Goal: Information Seeking & Learning: Learn about a topic

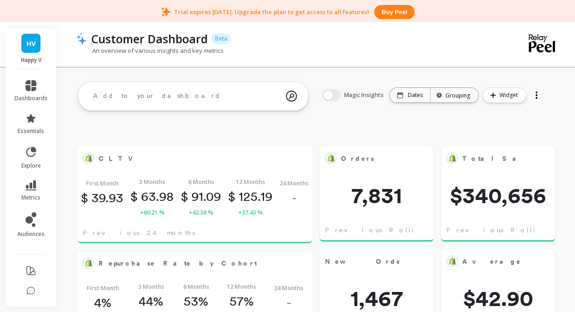
scroll to position [243, 202]
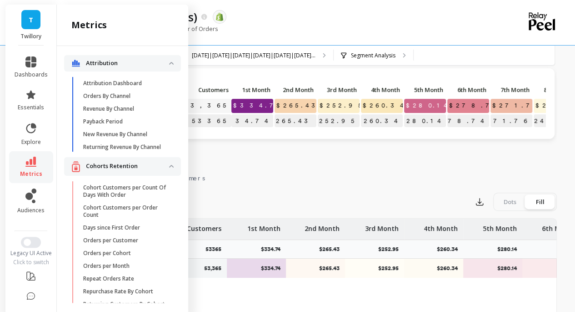
scroll to position [276, 0]
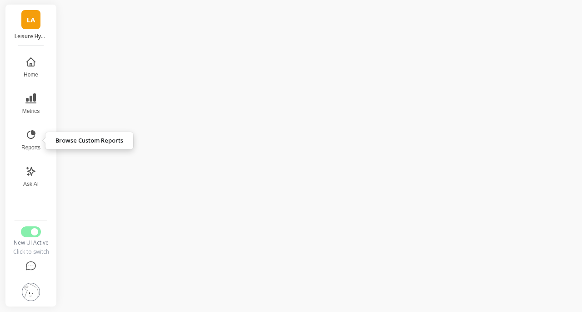
click at [32, 135] on icon at bounding box center [30, 134] width 11 height 11
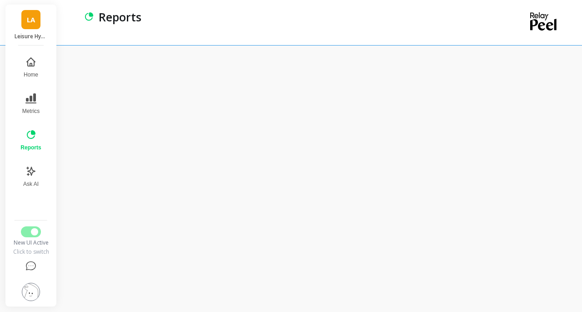
click at [35, 106] on button "Metrics" at bounding box center [30, 103] width 31 height 33
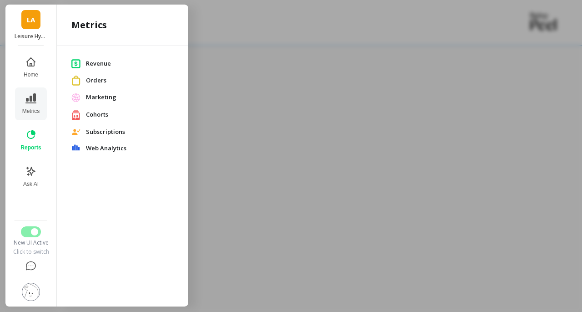
click at [108, 61] on span "Revenue" at bounding box center [130, 63] width 88 height 9
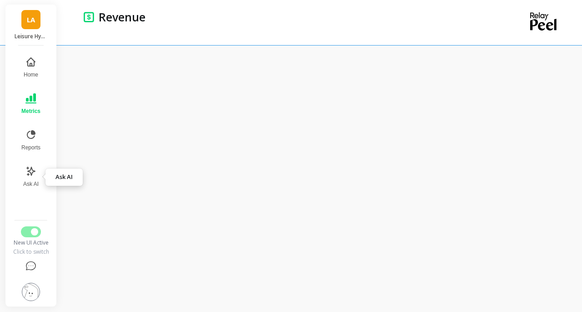
click at [33, 168] on icon at bounding box center [30, 171] width 11 height 11
click at [35, 105] on button "Metrics" at bounding box center [31, 103] width 30 height 33
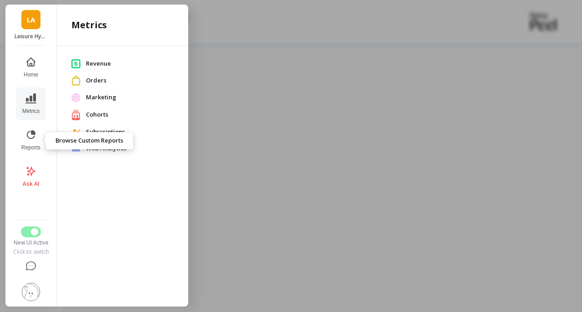
click at [19, 135] on button "Reports" at bounding box center [31, 140] width 30 height 33
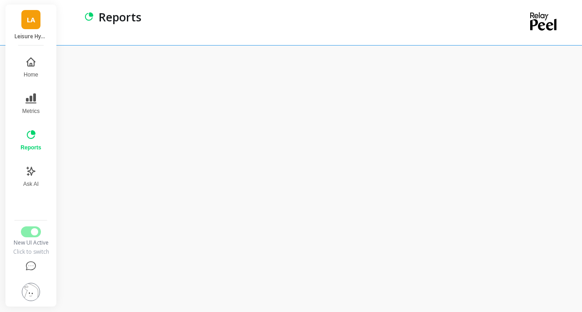
click at [34, 101] on icon at bounding box center [30, 98] width 11 height 11
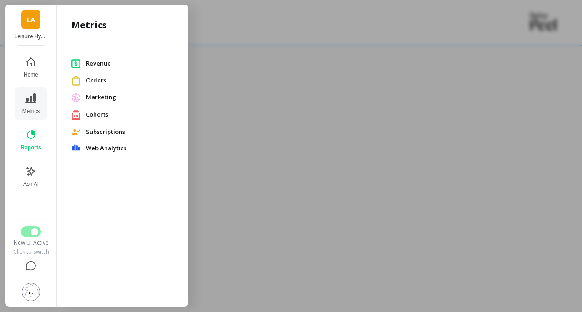
click at [106, 62] on span "Revenue" at bounding box center [130, 63] width 88 height 9
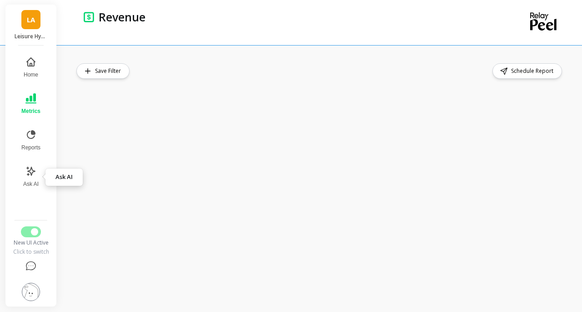
click at [39, 168] on button "Ask AI" at bounding box center [31, 176] width 30 height 33
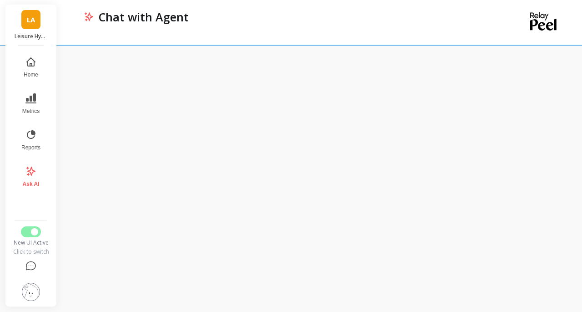
click at [31, 13] on link "LA" at bounding box center [30, 19] width 19 height 19
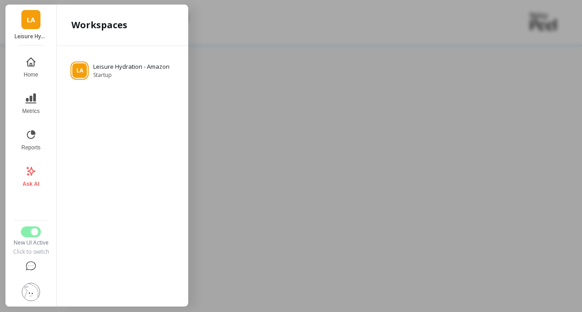
click at [31, 13] on link "LA" at bounding box center [30, 19] width 19 height 19
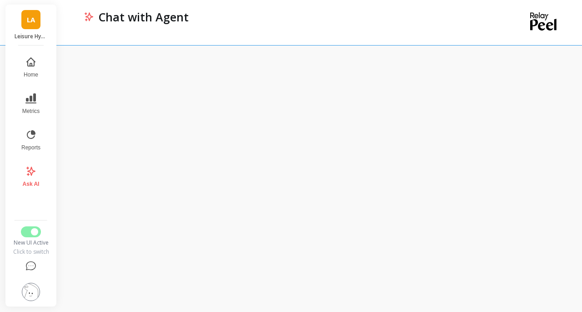
click at [41, 20] on div "LA Leisure Hydration - Amazon" at bounding box center [30, 25] width 51 height 41
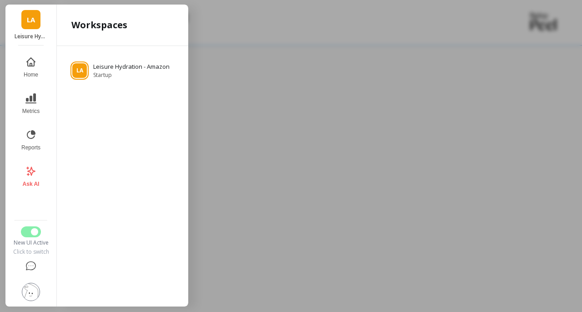
click at [339, 69] on div at bounding box center [291, 156] width 582 height 312
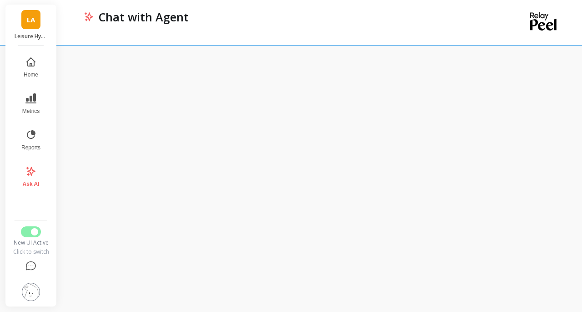
click at [30, 29] on link "LA" at bounding box center [30, 19] width 19 height 19
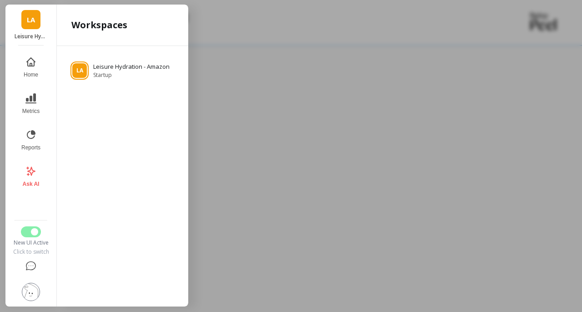
click at [239, 58] on div at bounding box center [291, 156] width 582 height 312
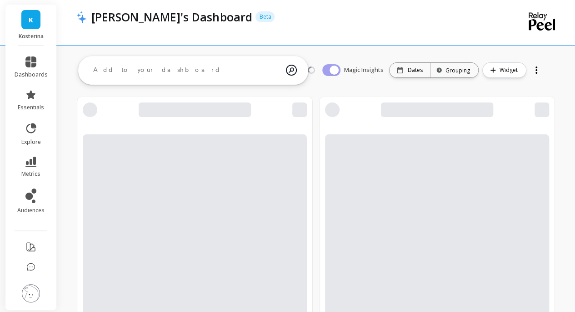
click at [46, 61] on li "dashboards" at bounding box center [31, 67] width 44 height 33
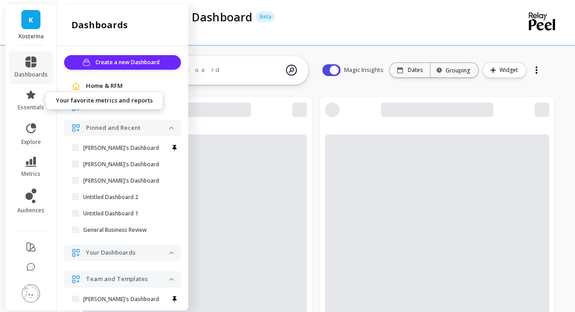
click at [31, 102] on link "essentials" at bounding box center [31, 100] width 33 height 22
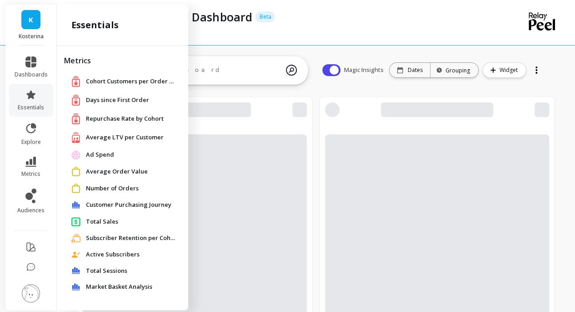
scroll to position [105, 0]
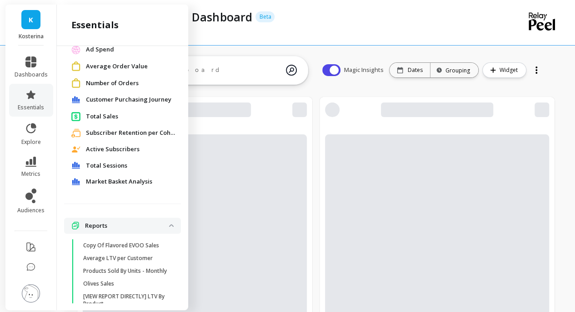
click at [31, 70] on link "dashboards" at bounding box center [31, 67] width 33 height 22
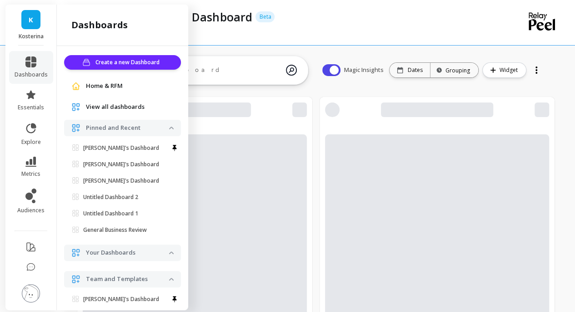
scroll to position [243, 202]
click at [32, 104] on span "essentials" at bounding box center [31, 107] width 26 height 7
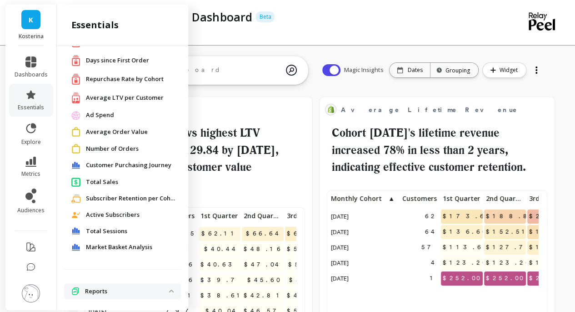
scroll to position [0, 0]
click at [98, 13] on div "essentials" at bounding box center [122, 25] width 131 height 41
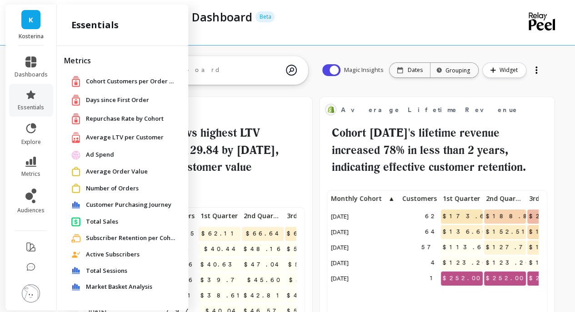
click at [132, 170] on span "Average Order Value" at bounding box center [117, 171] width 62 height 9
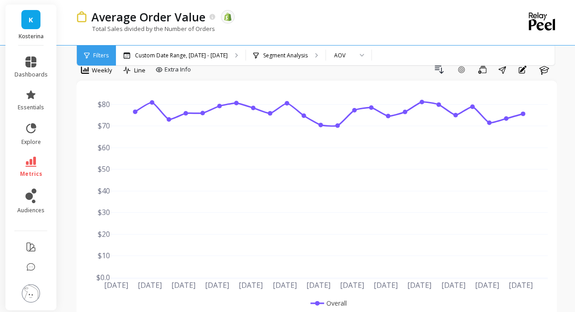
scroll to position [20, 0]
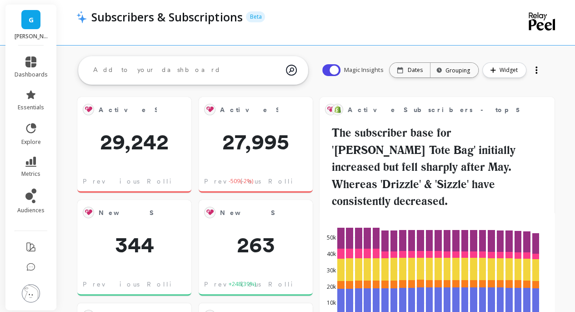
scroll to position [243, 202]
click at [34, 92] on icon at bounding box center [30, 94] width 11 height 11
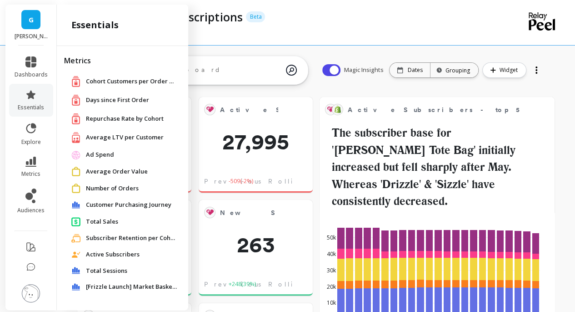
click at [106, 172] on span "Average Order Value" at bounding box center [117, 171] width 62 height 9
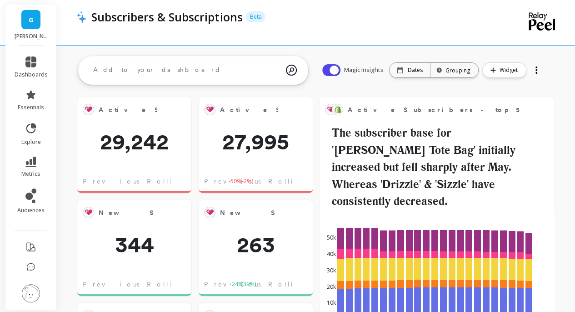
scroll to position [243, 202]
